Goal: Navigation & Orientation: Find specific page/section

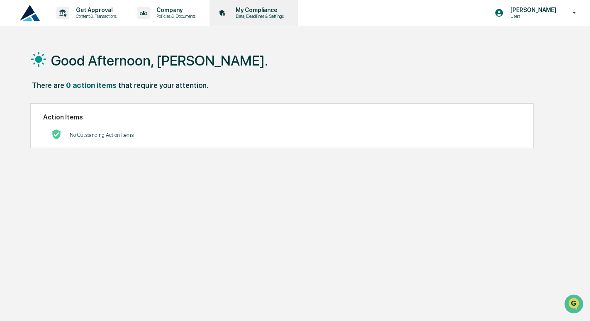
click at [251, 15] on p "Data, Deadlines & Settings" at bounding box center [258, 16] width 59 height 6
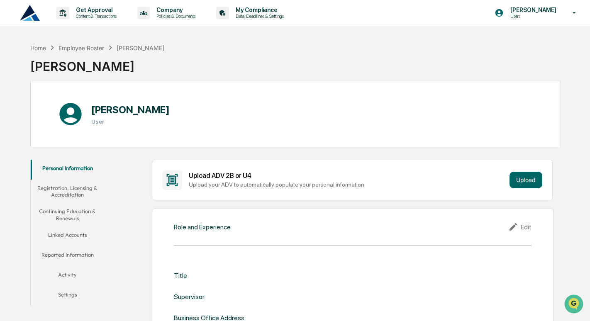
click at [73, 193] on button "Registration, Licensing & Accreditation" at bounding box center [68, 192] width 74 height 24
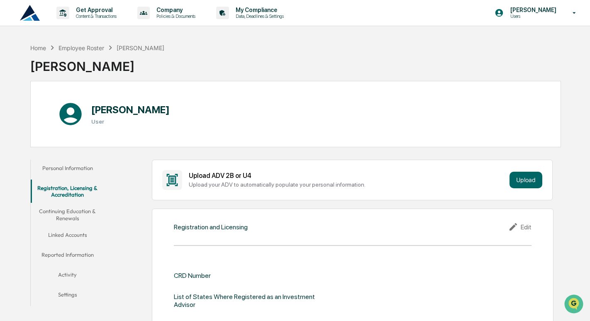
click at [67, 218] on button "Continuing Education & Renewals" at bounding box center [68, 215] width 74 height 24
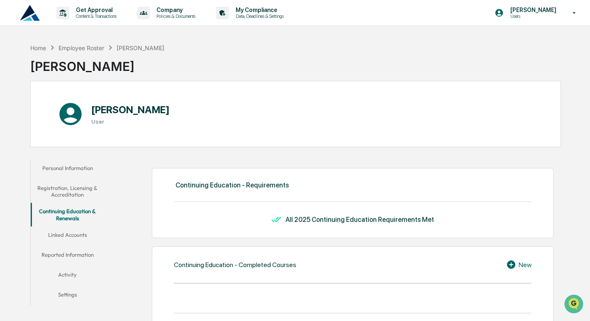
click at [65, 238] on button "Linked Accounts" at bounding box center [68, 237] width 74 height 20
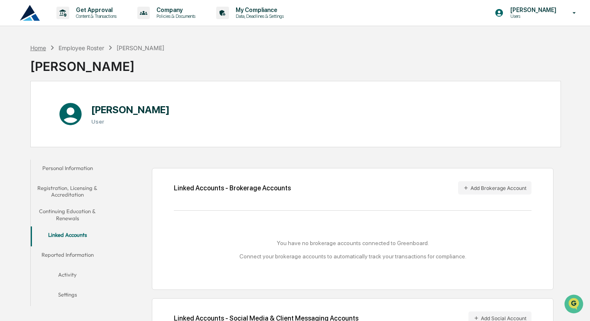
click at [39, 45] on div "Home" at bounding box center [38, 47] width 16 height 7
